Goal: Navigation & Orientation: Go to known website

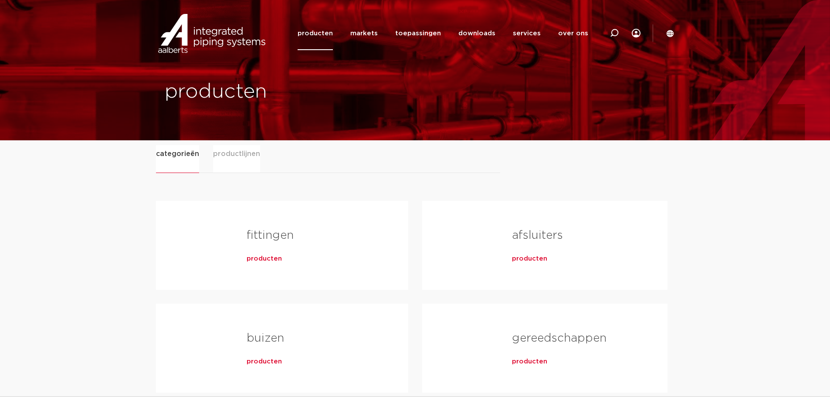
click at [237, 31] on img at bounding box center [212, 33] width 112 height 39
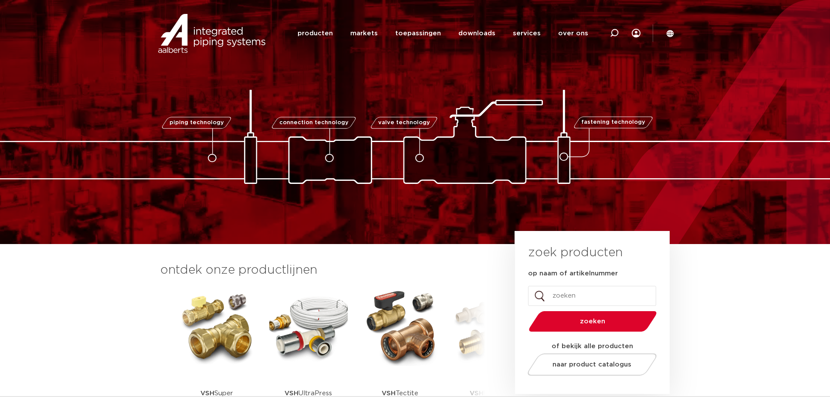
drag, startPoint x: 163, startPoint y: 94, endPoint x: 154, endPoint y: 89, distance: 9.9
